Goal: Transaction & Acquisition: Purchase product/service

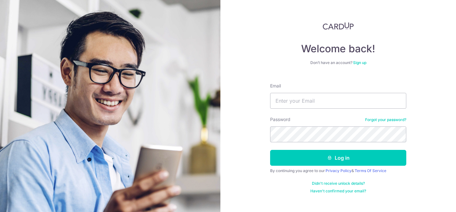
click at [294, 105] on input "Email" at bounding box center [338, 101] width 136 height 16
type input "kohjinning@gmail.com"
click at [270, 150] on button "Log in" at bounding box center [338, 158] width 136 height 16
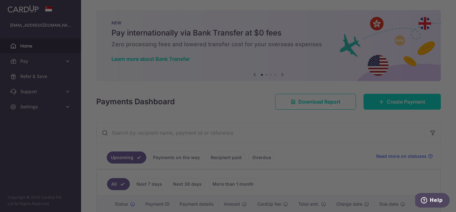
click at [386, 102] on div at bounding box center [230, 107] width 461 height 214
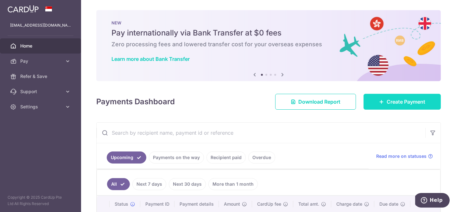
click at [406, 102] on span "Create Payment" at bounding box center [406, 102] width 39 height 8
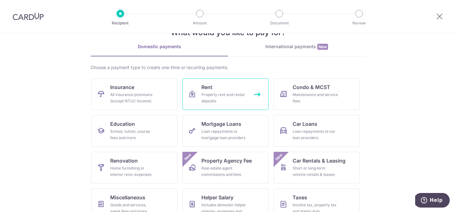
scroll to position [25, 0]
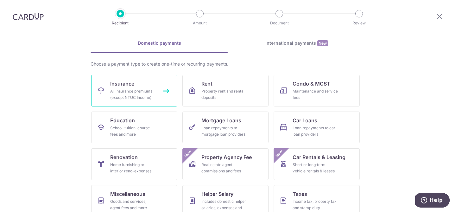
click at [127, 81] on span "Insurance" at bounding box center [122, 84] width 24 height 8
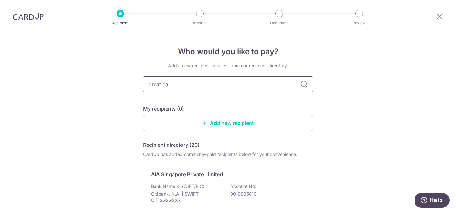
type input "great eas"
type input "great east"
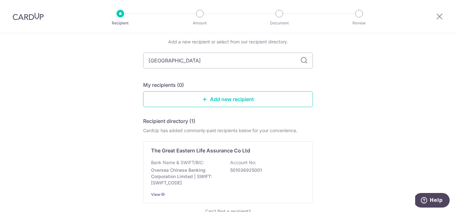
scroll to position [31, 0]
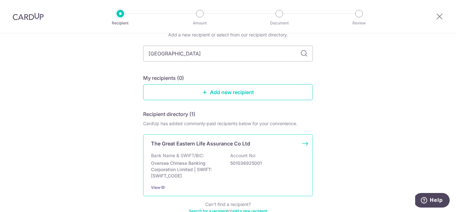
click at [227, 150] on div "The Great Eastern Life Assurance Co Ltd Bank Name & SWIFT/BIC: Oversea Chinese …" at bounding box center [228, 165] width 170 height 62
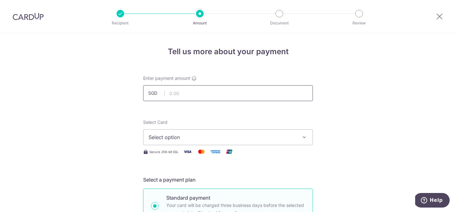
click at [201, 94] on input "text" at bounding box center [228, 93] width 170 height 16
type input "921.57"
click at [272, 140] on span "Select option" at bounding box center [223, 137] width 148 height 8
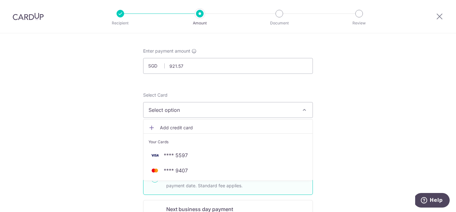
scroll to position [35, 0]
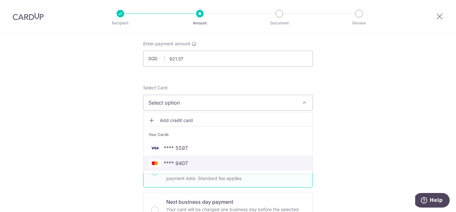
click at [231, 166] on span "**** 9407" at bounding box center [228, 163] width 159 height 8
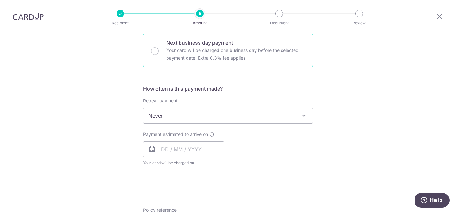
scroll to position [203, 0]
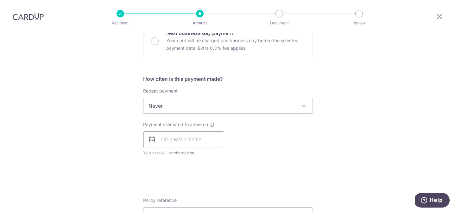
click at [184, 138] on input "text" at bounding box center [183, 139] width 81 height 16
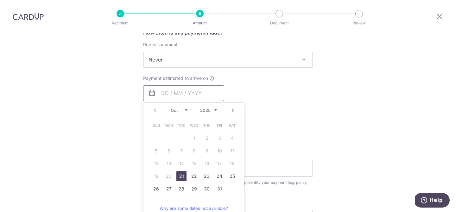
scroll to position [259, 0]
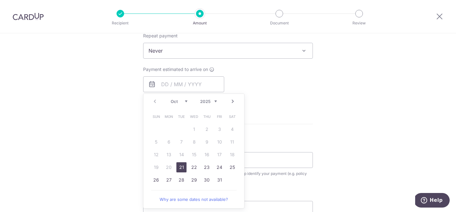
click at [183, 166] on link "21" at bounding box center [181, 167] width 10 height 10
type input "[DATE]"
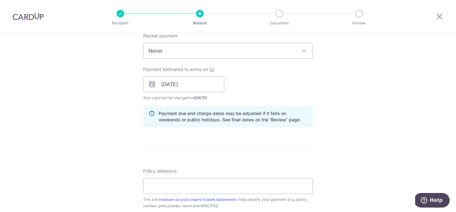
click at [352, 91] on div "Tell us more about your payment Enter payment amount SGD 921.57 921.57 Select C…" at bounding box center [228, 74] width 456 height 599
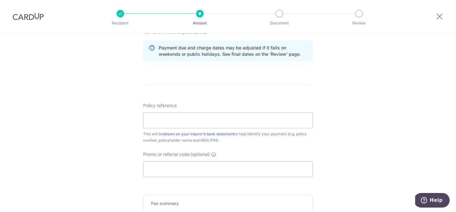
scroll to position [328, 0]
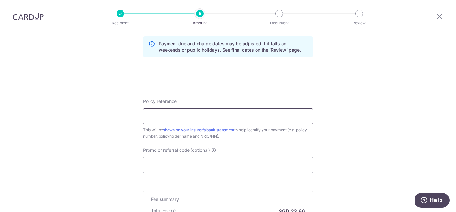
click at [274, 118] on input "Policy reference" at bounding box center [228, 116] width 170 height 16
type input "0212389621"
click at [378, 123] on div "Tell us more about your payment Enter payment amount SGD 921.57 921.57 Select C…" at bounding box center [228, 4] width 456 height 599
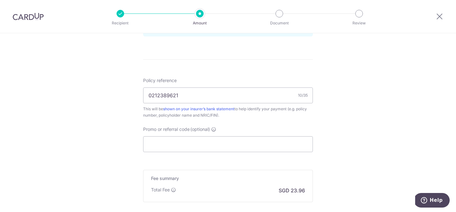
scroll to position [343, 0]
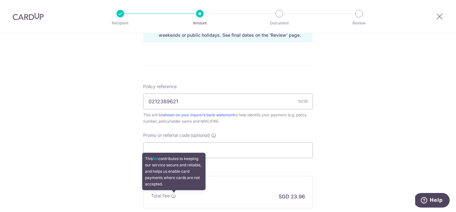
click at [175, 194] on icon at bounding box center [173, 195] width 5 height 5
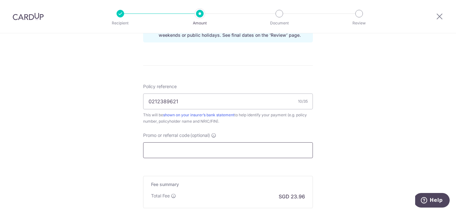
click at [225, 148] on input "Promo or referral code (optional)" at bounding box center [228, 150] width 170 height 16
paste input "BOFF185"
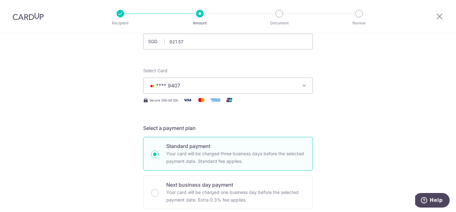
scroll to position [50, 0]
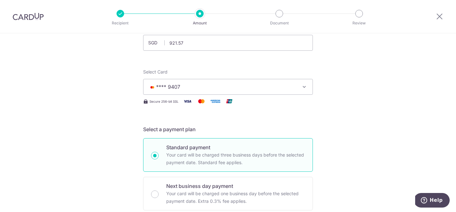
type input "BOFF185"
click at [292, 93] on button "**** 9407" at bounding box center [228, 87] width 170 height 16
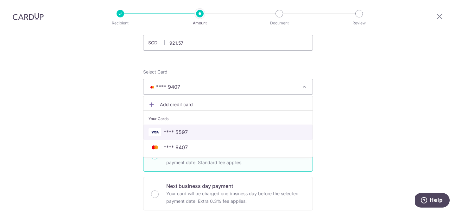
click at [264, 136] on link "**** 5597" at bounding box center [228, 132] width 169 height 15
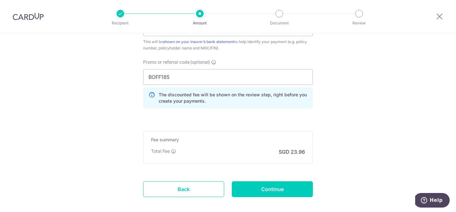
scroll to position [449, 0]
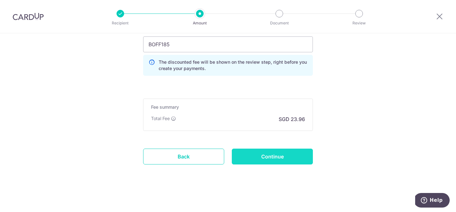
click at [283, 161] on input "Continue" at bounding box center [272, 157] width 81 height 16
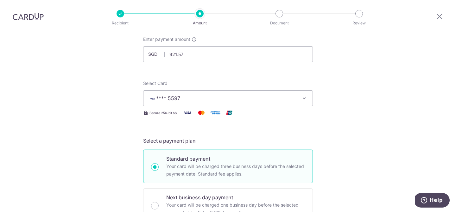
scroll to position [43, 0]
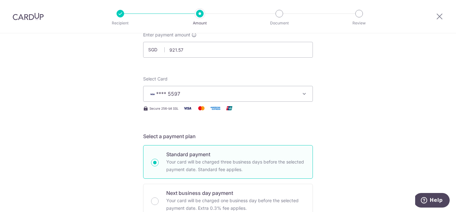
click at [264, 88] on button "**** 5597" at bounding box center [228, 94] width 170 height 16
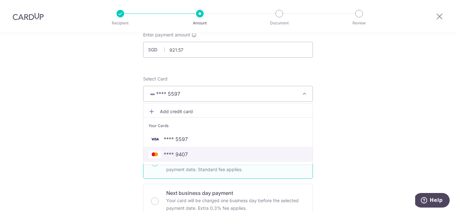
click at [228, 152] on span "**** 9407" at bounding box center [228, 154] width 159 height 8
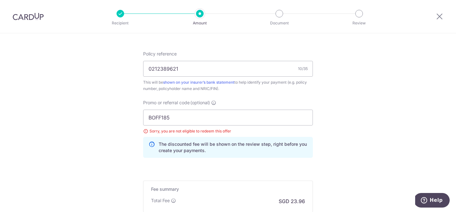
scroll to position [384, 0]
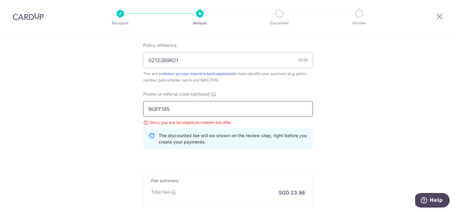
click at [262, 104] on input "BOFF185" at bounding box center [228, 109] width 170 height 16
paste input "OFF22"
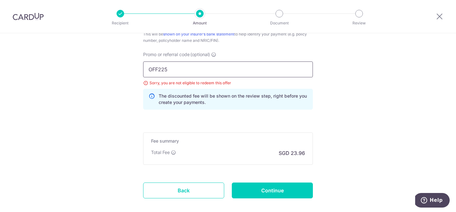
scroll to position [426, 0]
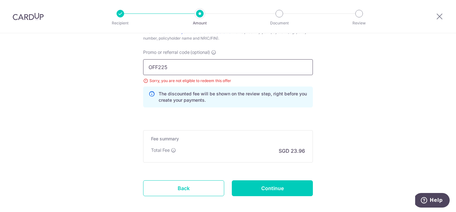
type input "OFF225"
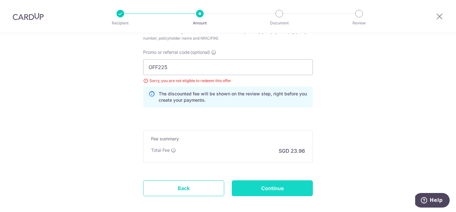
click at [278, 184] on input "Continue" at bounding box center [272, 188] width 81 height 16
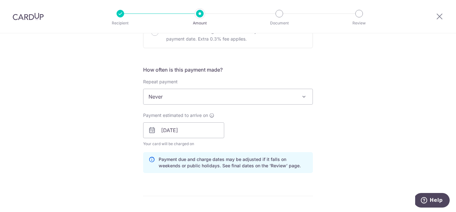
scroll to position [204, 0]
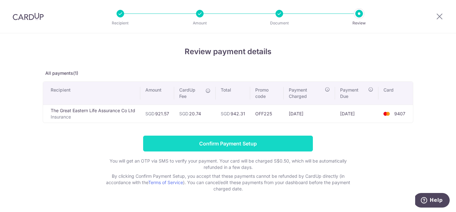
click at [280, 142] on input "Confirm Payment Setup" at bounding box center [228, 144] width 170 height 16
